Goal: Find specific page/section: Find specific page/section

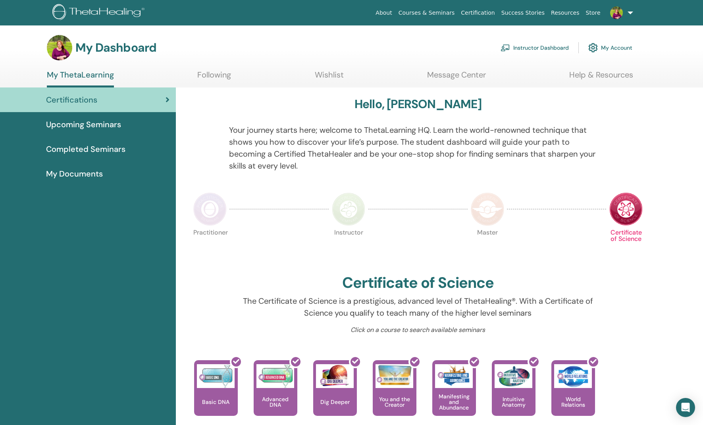
click at [525, 48] on link "Instructor Dashboard" at bounding box center [535, 47] width 68 height 17
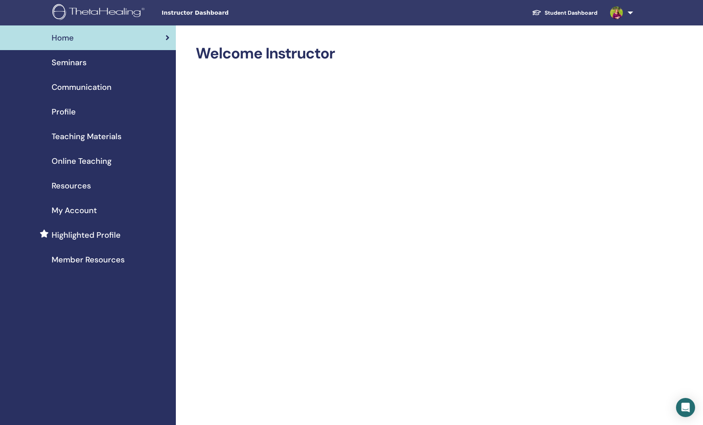
click at [77, 62] on span "Seminars" at bounding box center [69, 62] width 35 height 12
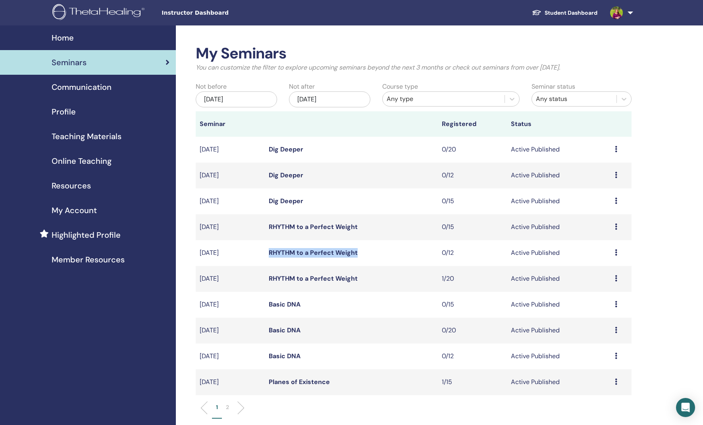
drag, startPoint x: 359, startPoint y: 252, endPoint x: 269, endPoint y: 253, distance: 90.2
click at [269, 253] on td "RHYTHM to a Perfect Weight" at bounding box center [351, 253] width 173 height 26
copy link "RHYTHM to a Perfect Weight"
